Goal: Task Accomplishment & Management: Manage account settings

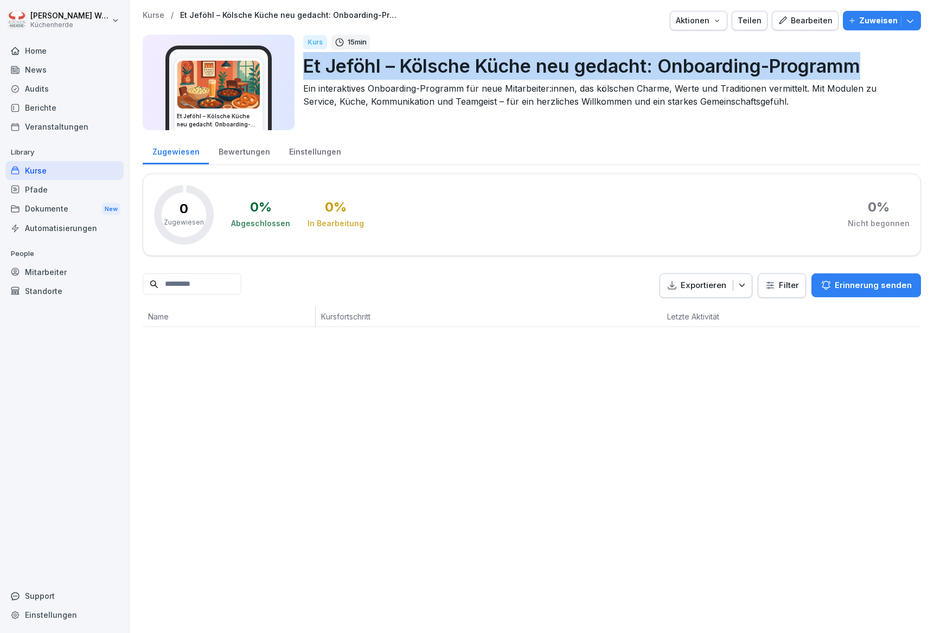
drag, startPoint x: 304, startPoint y: 68, endPoint x: 864, endPoint y: 71, distance: 559.8
click at [868, 68] on p "Et Jeföhl – Kölsche Küche neu gedacht: Onboarding-Programm" at bounding box center [607, 66] width 609 height 28
copy p "Et Jeföhl – Kölsche Küche neu gedacht: Onboarding-Programm"
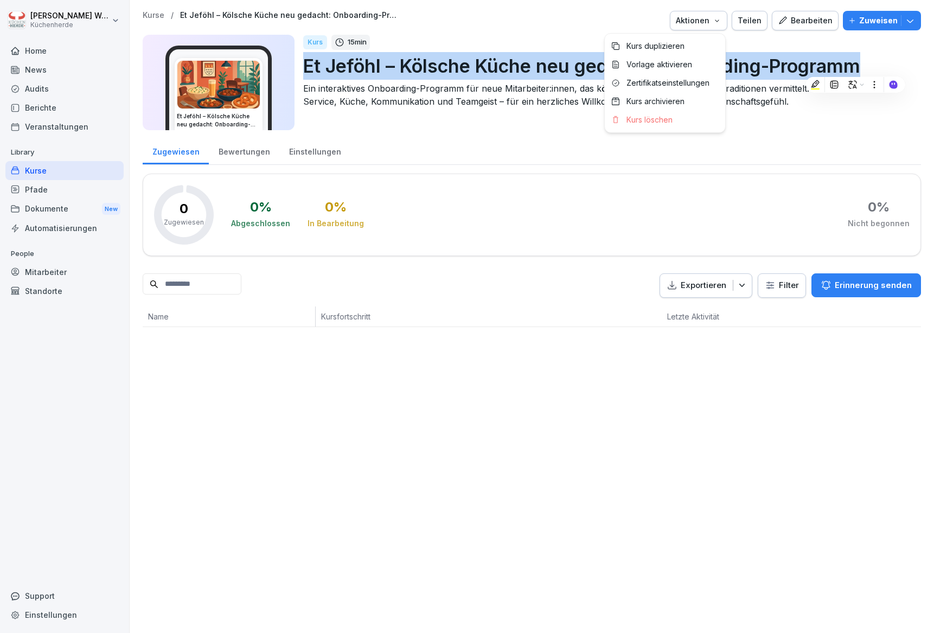
click at [722, 20] on button "Aktionen" at bounding box center [698, 21] width 57 height 20
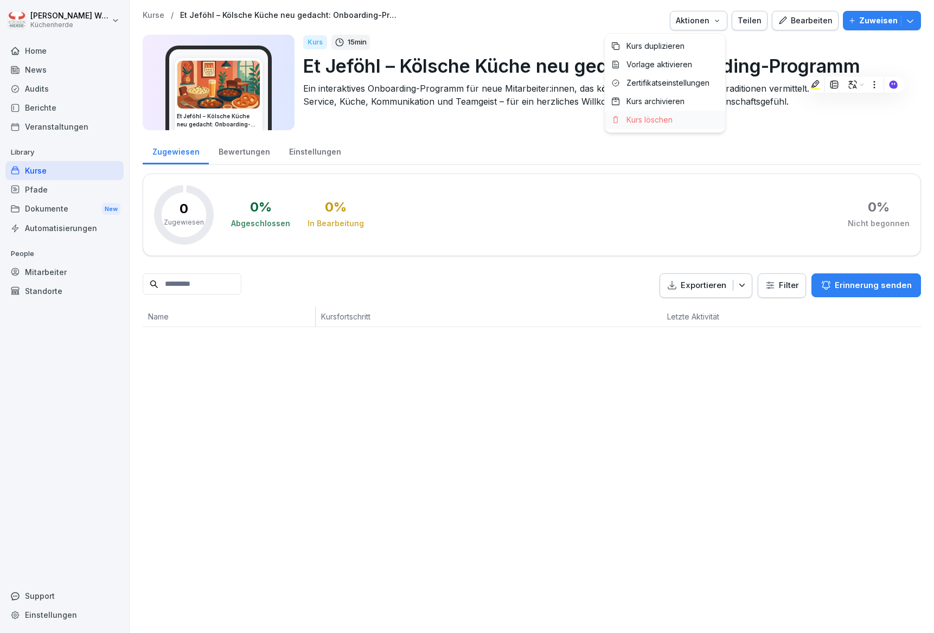
click at [666, 118] on p "Kurs löschen" at bounding box center [650, 120] width 46 height 10
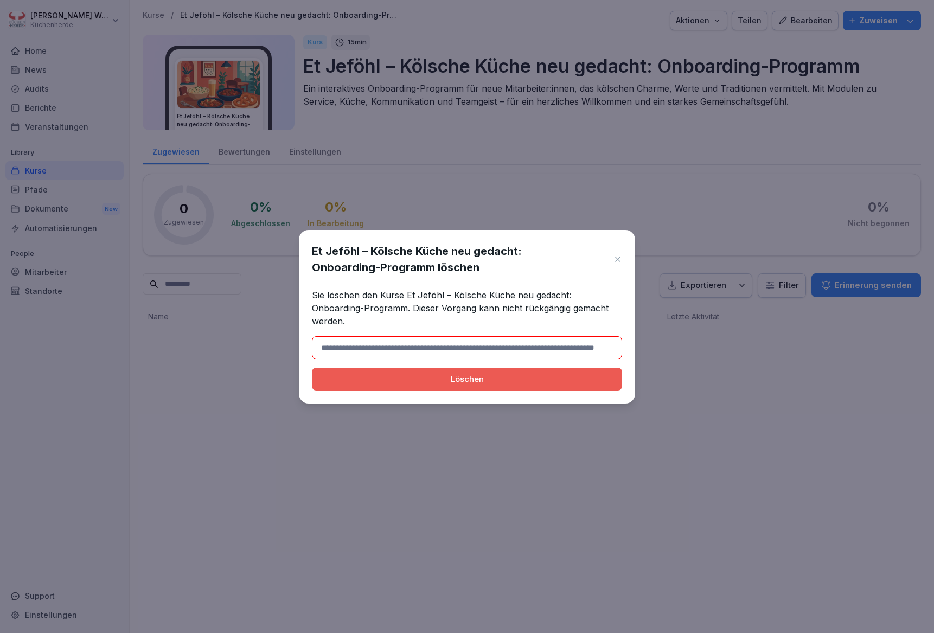
click at [501, 344] on input at bounding box center [467, 347] width 310 height 23
type input "**********"
click at [494, 382] on div "Löschen" at bounding box center [467, 379] width 293 height 12
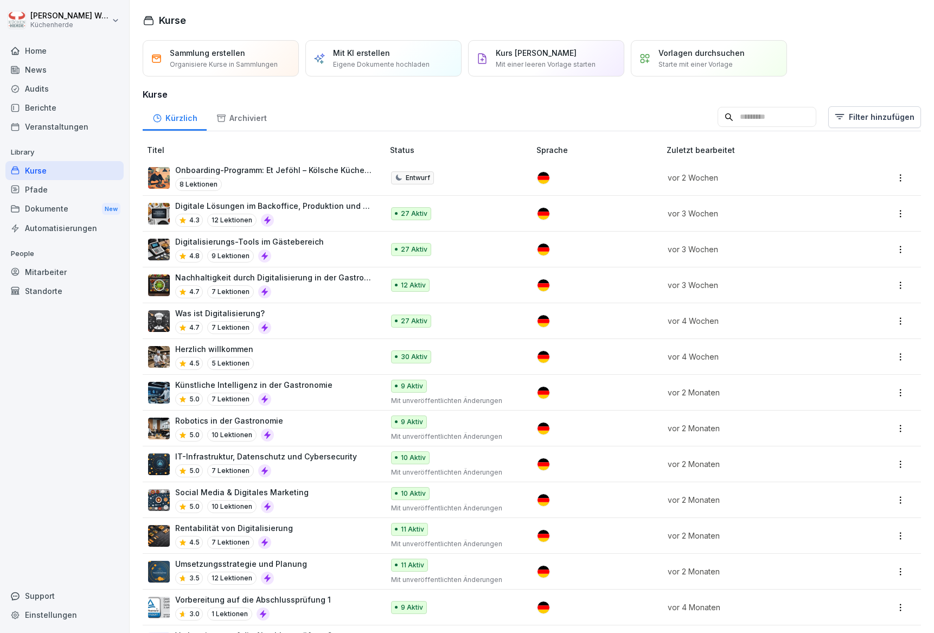
click at [290, 178] on div "8 Lektionen" at bounding box center [273, 184] width 197 height 13
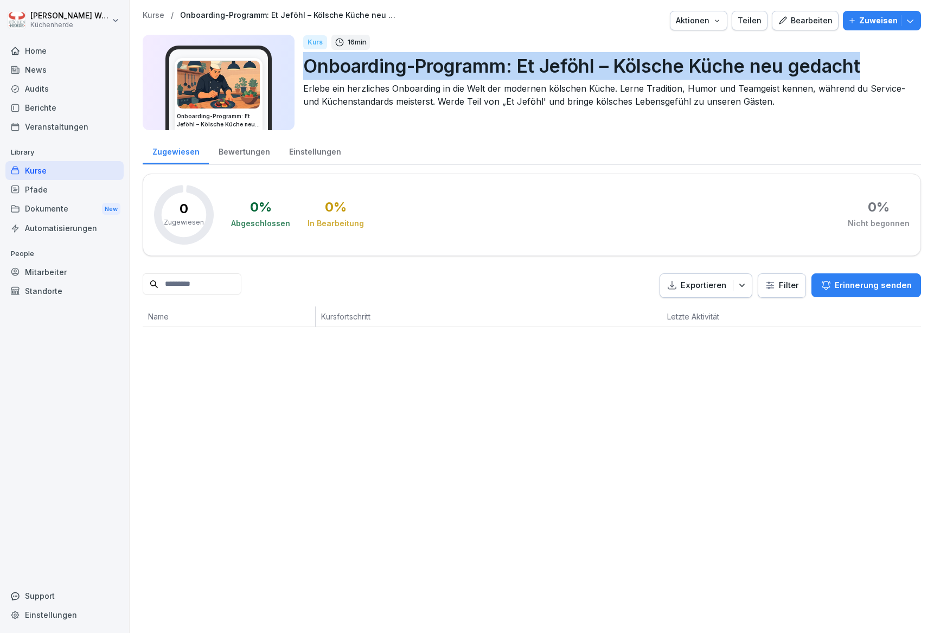
drag, startPoint x: 306, startPoint y: 66, endPoint x: 904, endPoint y: 71, distance: 598.3
click at [904, 71] on div "Onboarding-Programm: Et Jeföhl – Kölsche Küche neu gedacht Kurs 16 min Onboardi…" at bounding box center [532, 82] width 778 height 95
copy p "Onboarding-Programm: Et Jeföhl – Kölsche Küche neu gedacht"
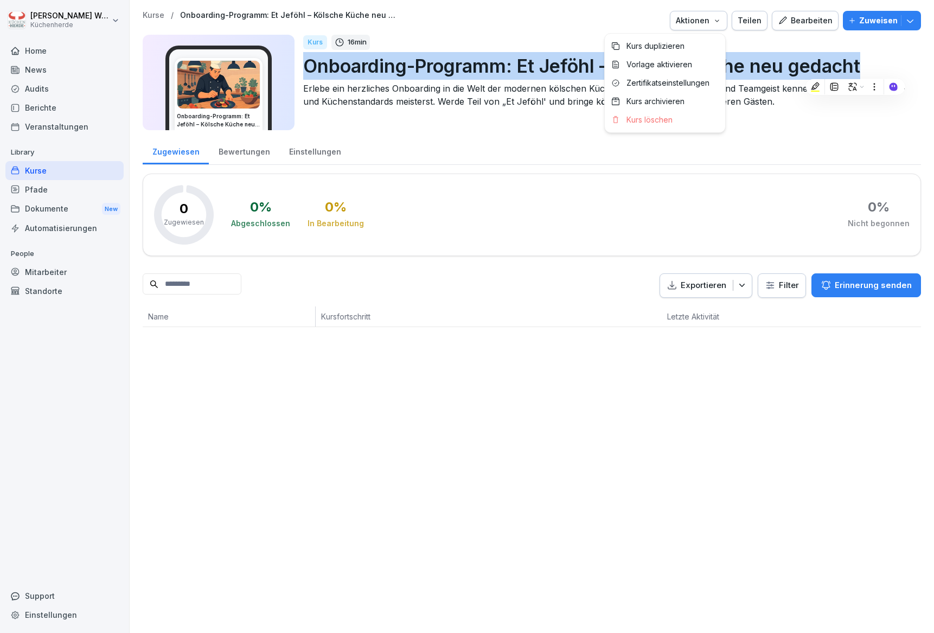
click at [697, 21] on div "Aktionen" at bounding box center [699, 21] width 46 height 12
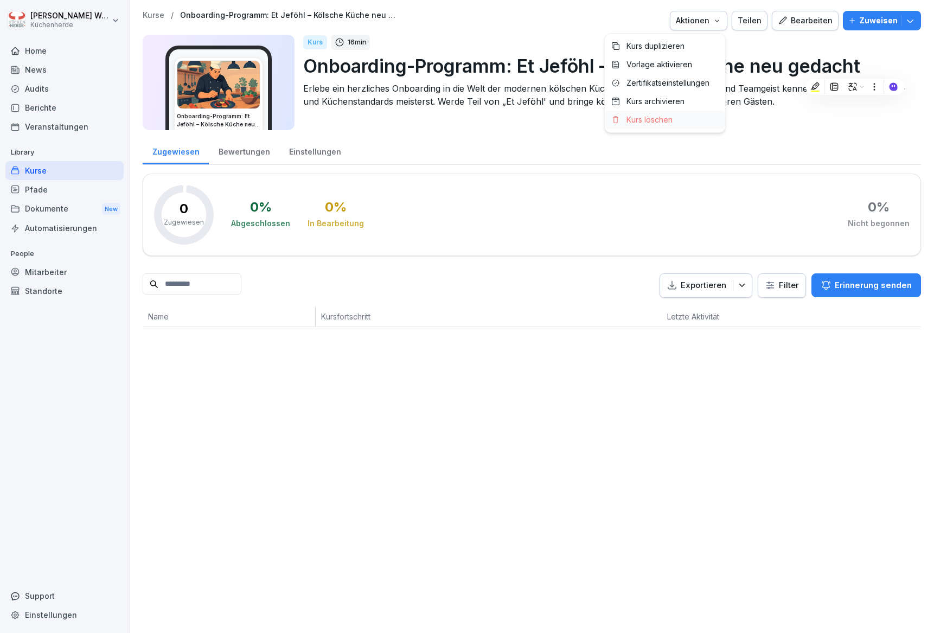
click at [672, 121] on p "Kurs löschen" at bounding box center [650, 120] width 46 height 10
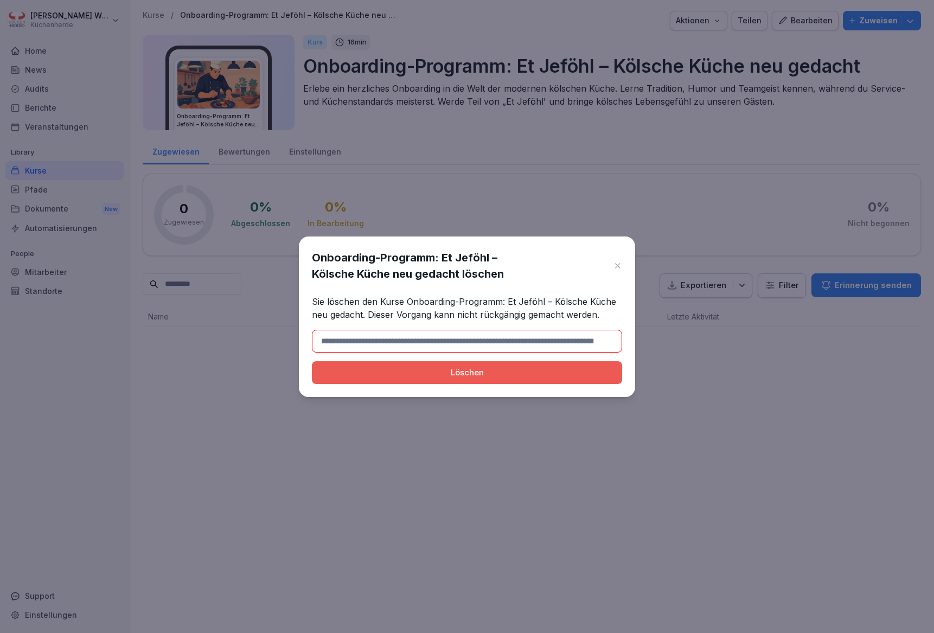
click at [452, 347] on input at bounding box center [467, 341] width 310 height 23
type input "**********"
click at [452, 384] on button "Löschen" at bounding box center [467, 372] width 310 height 23
